Goal: Register for event/course

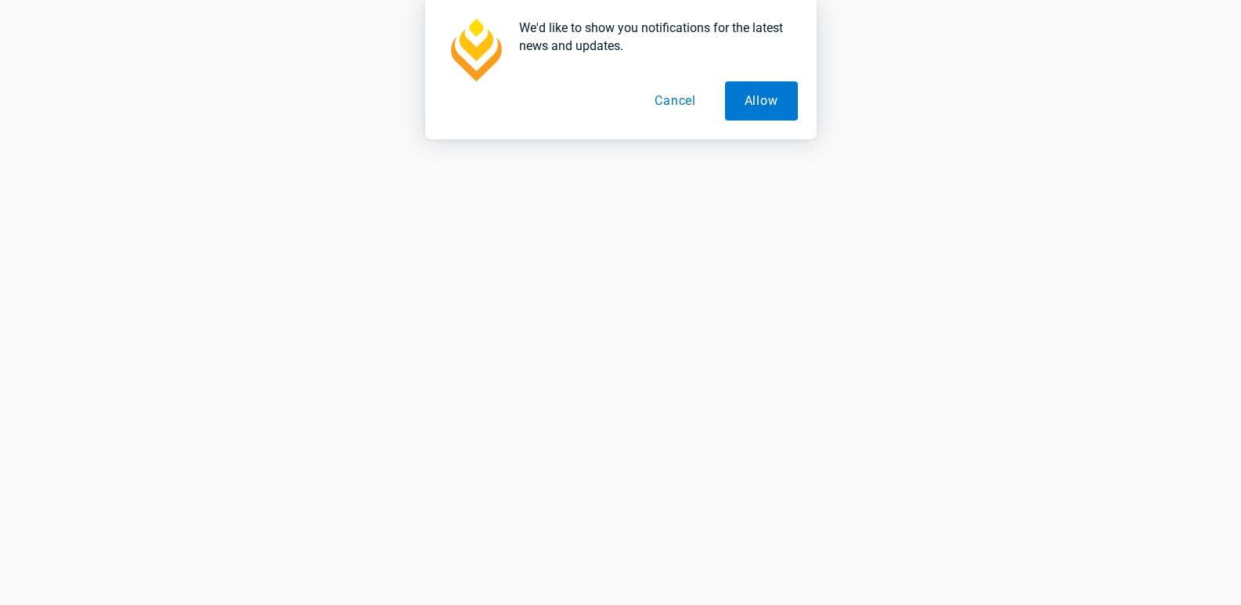
click at [686, 103] on button "Cancel" at bounding box center [675, 100] width 81 height 39
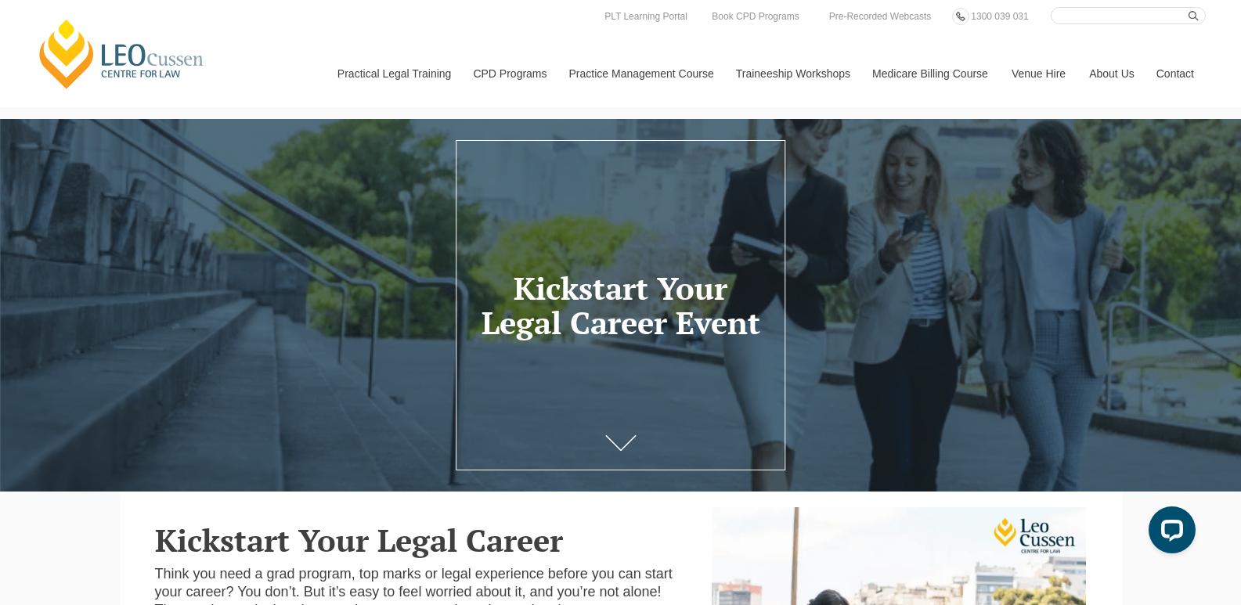
click at [915, 80] on link "Medicare Billing Course" at bounding box center [929, 73] width 139 height 67
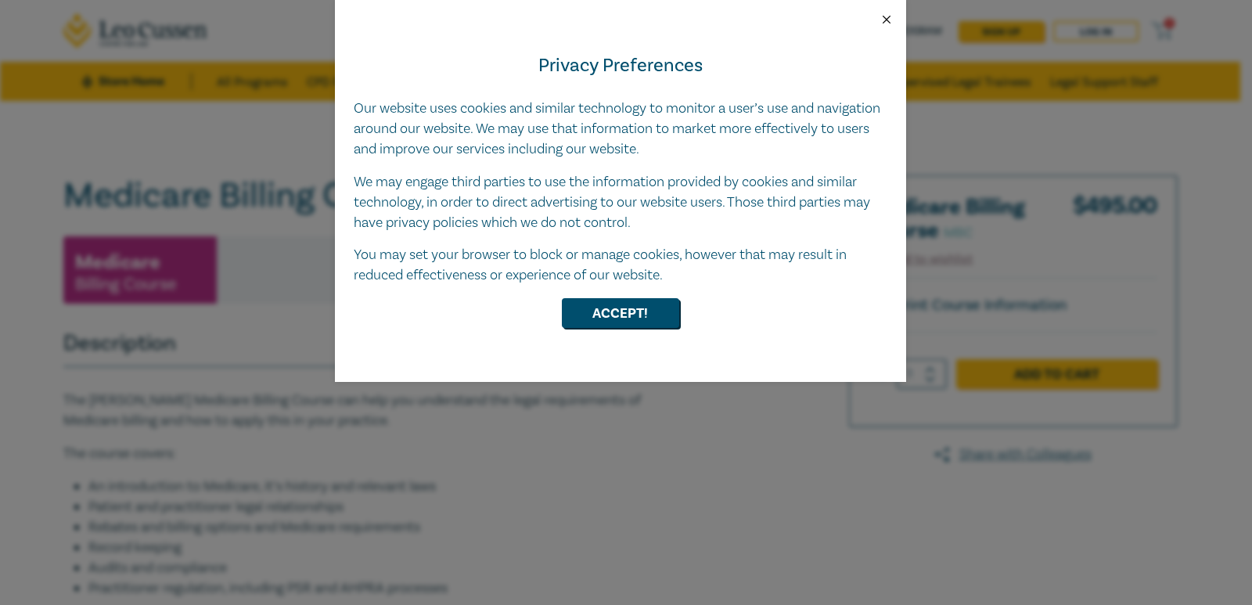
click at [893, 19] on button "Close" at bounding box center [887, 20] width 14 height 14
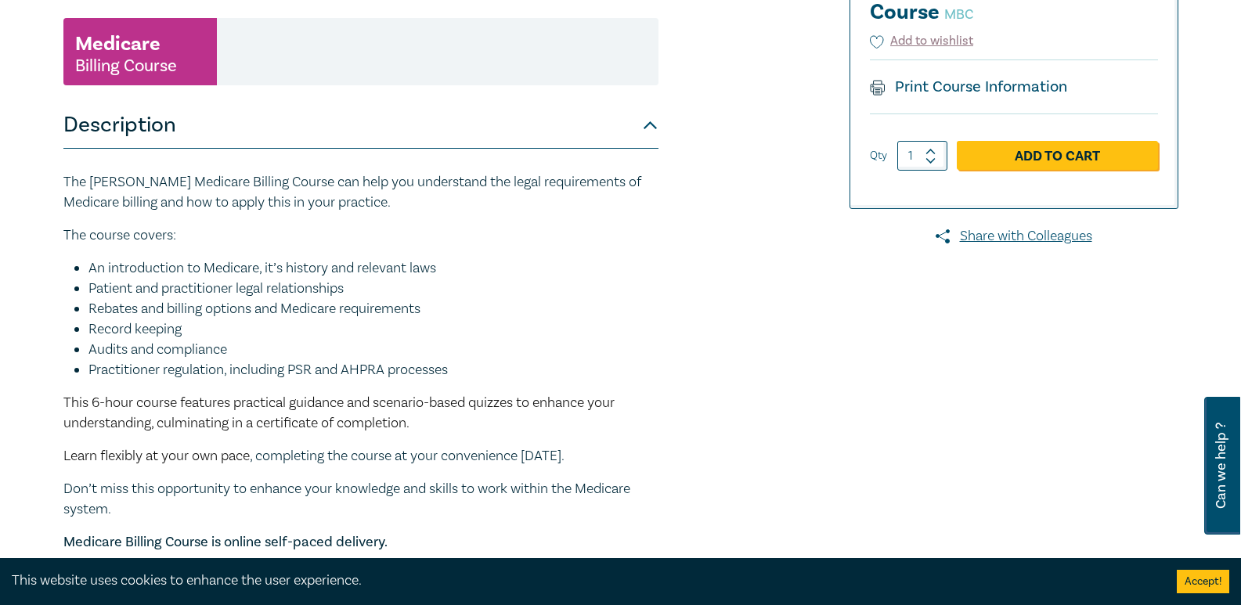
scroll to position [78, 0]
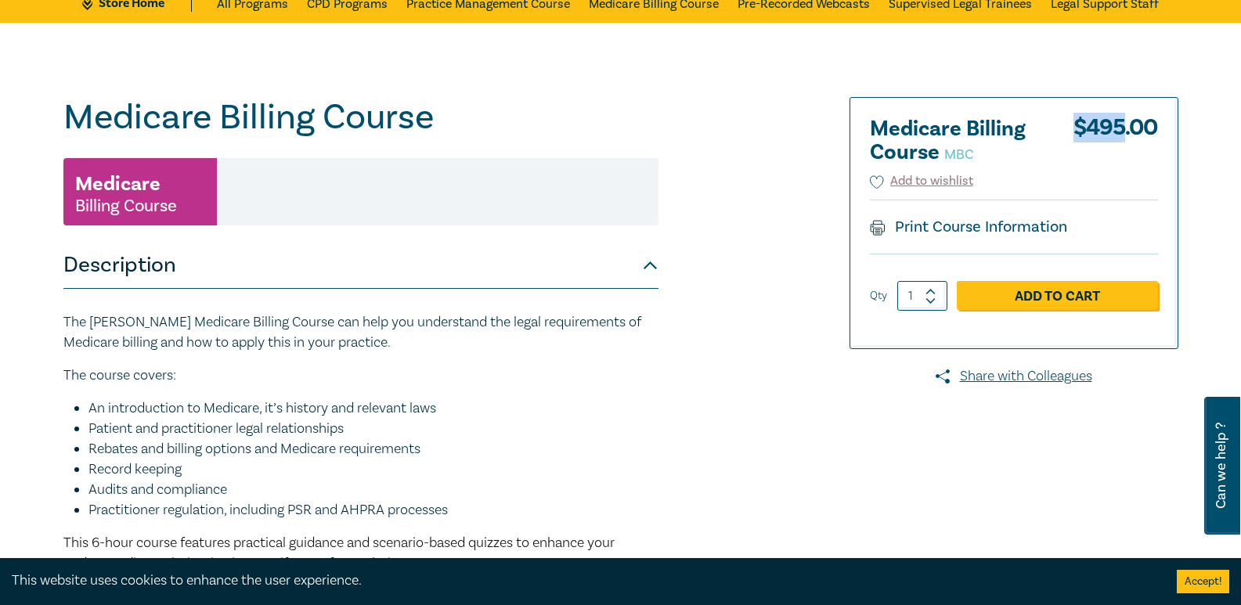
drag, startPoint x: 1068, startPoint y: 131, endPoint x: 1119, endPoint y: 125, distance: 51.3
click at [1119, 125] on div "Medicare Billing Course MBC $ 495.00" at bounding box center [1014, 144] width 288 height 55
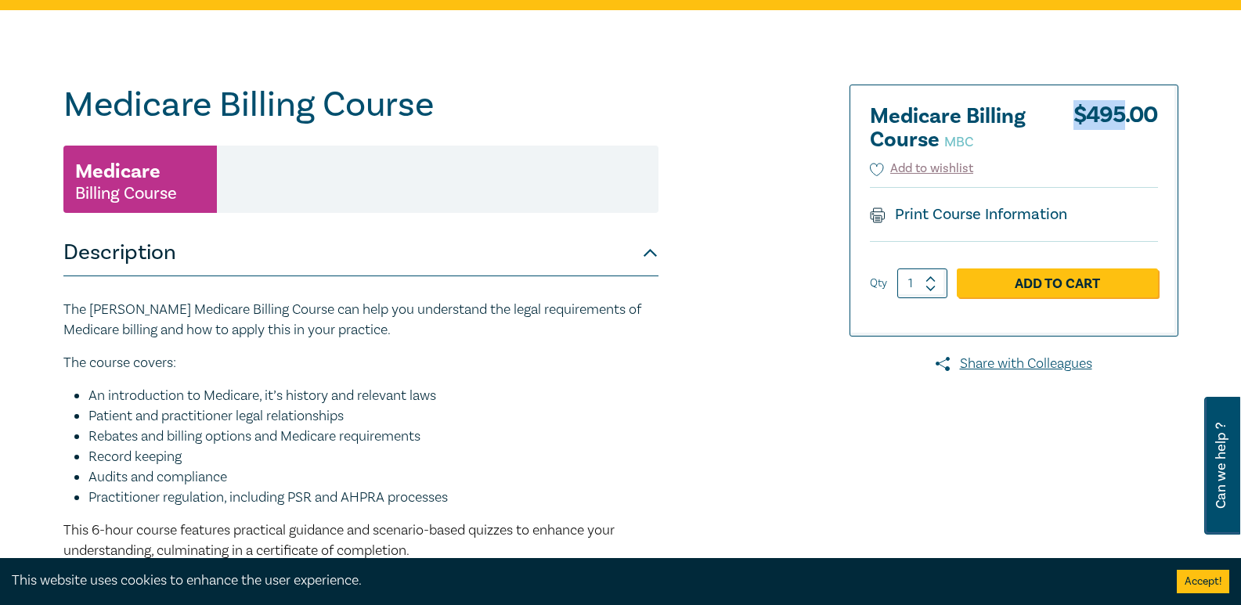
scroll to position [0, 0]
